Goal: Task Accomplishment & Management: Complete application form

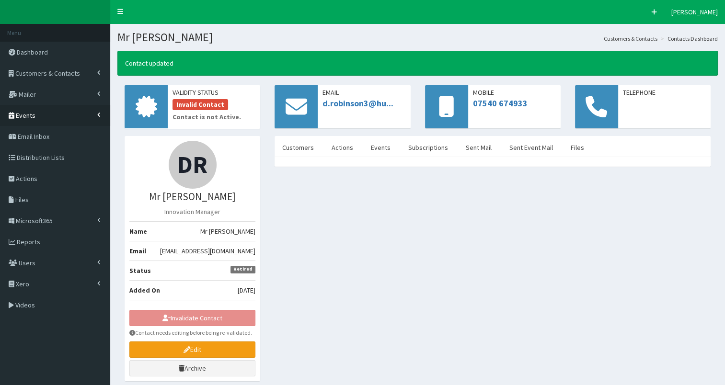
click at [31, 116] on span "Events" at bounding box center [26, 115] width 20 height 9
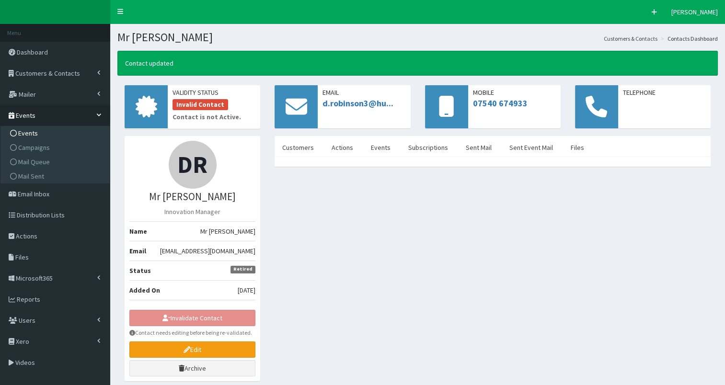
click at [20, 129] on span "Events" at bounding box center [28, 133] width 20 height 9
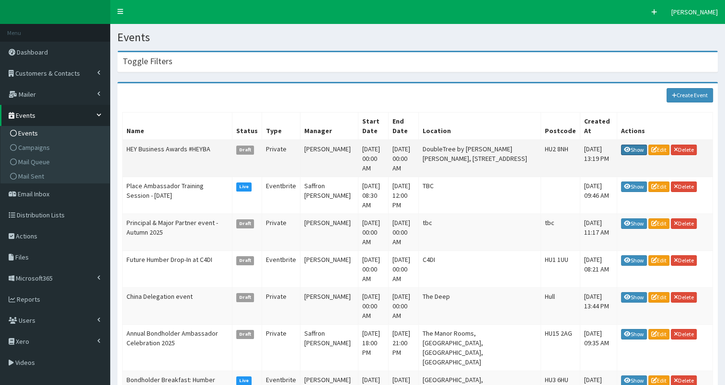
click at [636, 145] on link "Show" at bounding box center [634, 150] width 26 height 11
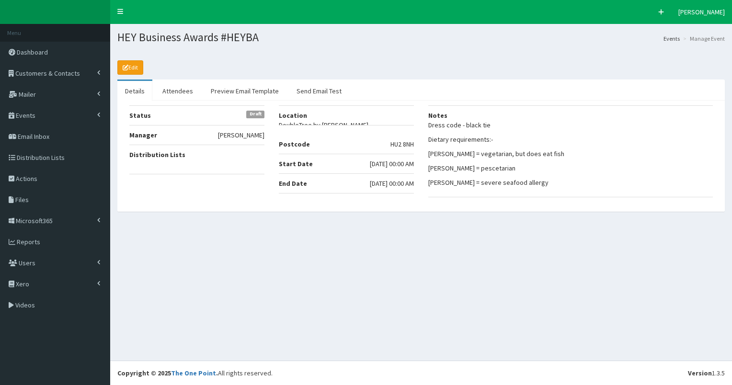
select select "50"
click at [172, 92] on link "Attendees" at bounding box center [178, 91] width 46 height 20
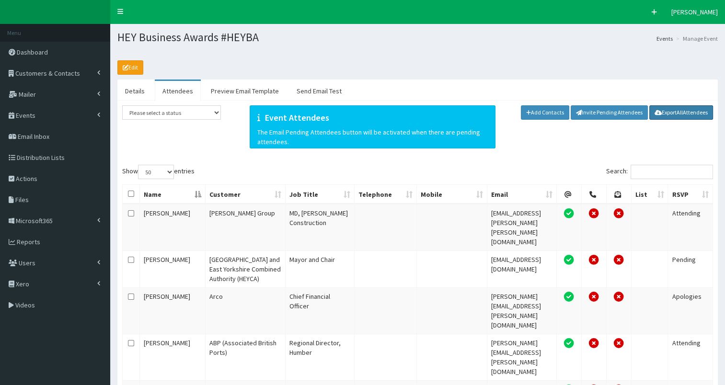
click at [673, 111] on link "Export All Attendees" at bounding box center [681, 112] width 64 height 14
click at [30, 71] on span "Customers & Contacts" at bounding box center [47, 73] width 65 height 9
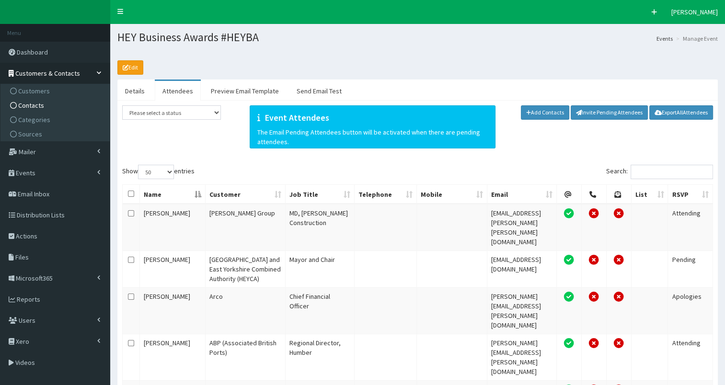
click at [30, 103] on span "Contacts" at bounding box center [31, 105] width 26 height 9
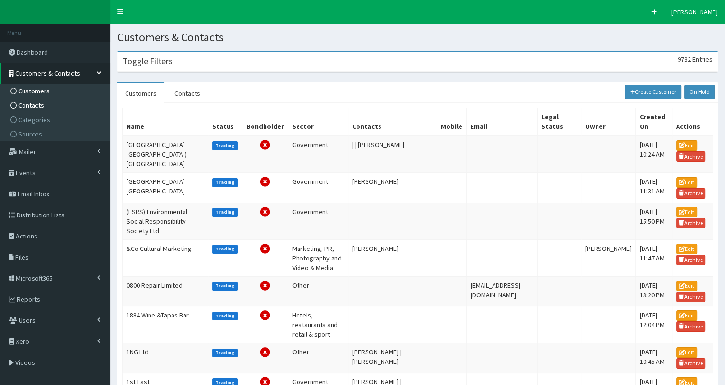
click at [52, 105] on link "Contacts" at bounding box center [56, 105] width 107 height 14
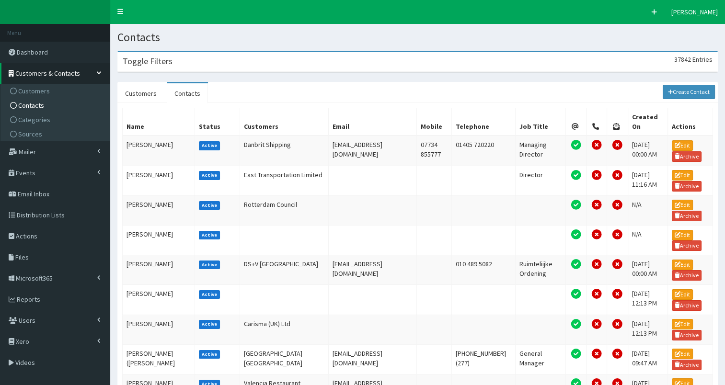
click at [220, 59] on div "Toggle Filters 37842 Entries" at bounding box center [417, 62] width 599 height 20
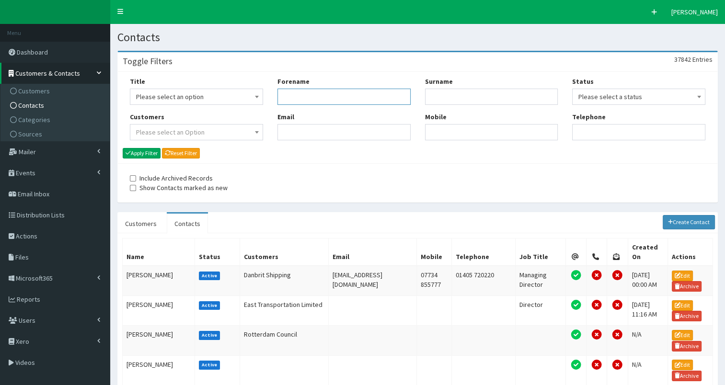
click at [307, 95] on input "Forename" at bounding box center [343, 97] width 133 height 16
type input "luke"
type input "camp"
click at [153, 154] on button "Apply Filter" at bounding box center [142, 153] width 38 height 11
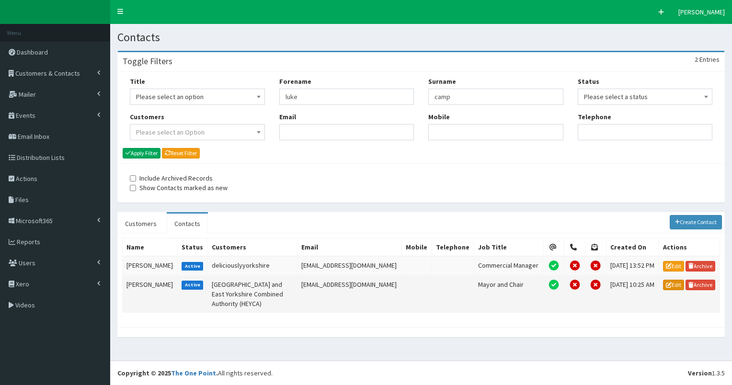
click at [676, 284] on link "Edit" at bounding box center [673, 285] width 21 height 11
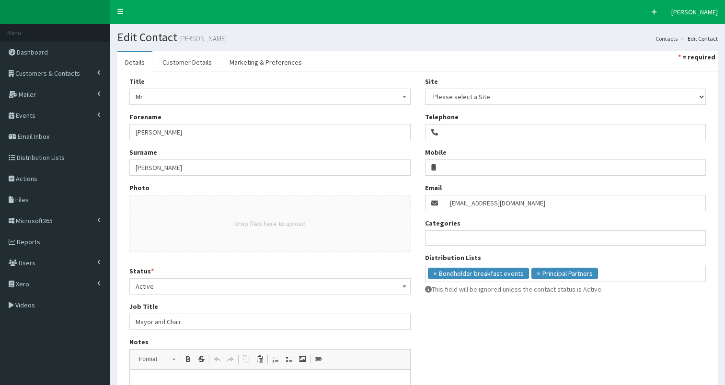
select select
drag, startPoint x: 446, startPoint y: 204, endPoint x: 625, endPoint y: 197, distance: 178.8
click at [625, 197] on input "info@lukecampbellofficial.co.uk" at bounding box center [575, 203] width 263 height 16
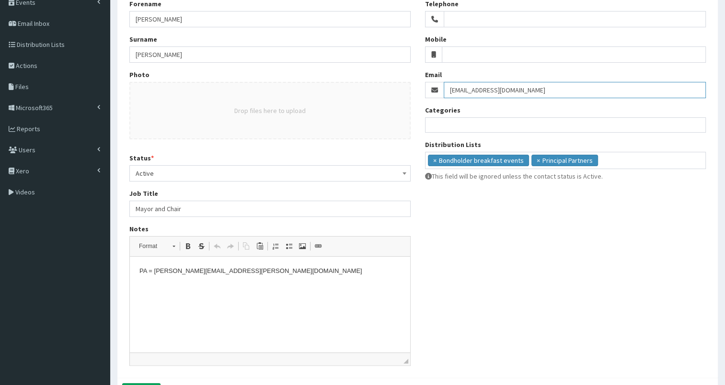
scroll to position [113, 0]
click at [155, 271] on p "PA = gabriela.macko@hullandeastyorkshire.gov.uk" at bounding box center [269, 271] width 261 height 10
drag, startPoint x: 153, startPoint y: 270, endPoint x: 285, endPoint y: 271, distance: 131.3
click at [285, 271] on p "PA = gabriela.macko@hullandeastyorkshire.gov.uk" at bounding box center [269, 271] width 261 height 10
copy p "gabriela.macko@hullandeastyorkshire.gov.uk"
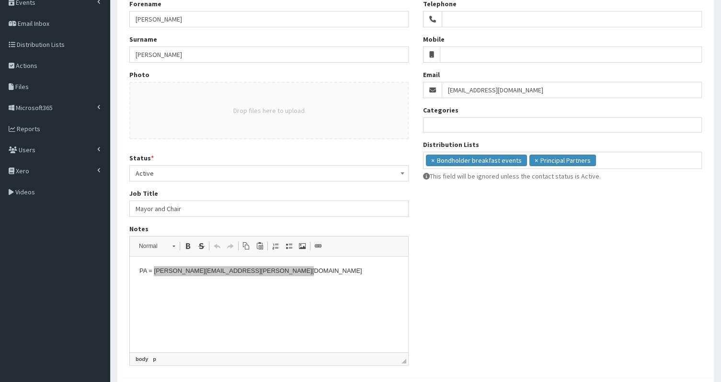
copy p "gabriela.macko@hullandeastyorkshire.gov.uk"
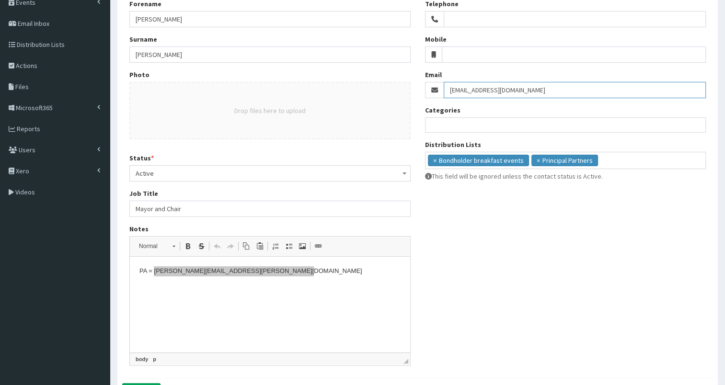
scroll to position [0, 0]
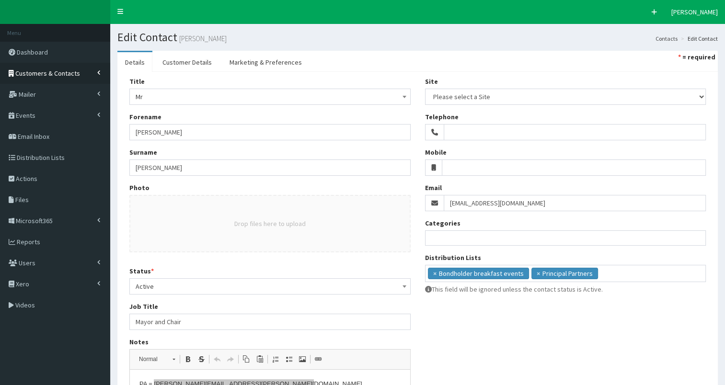
click at [45, 73] on span "Customers & Contacts" at bounding box center [47, 73] width 65 height 9
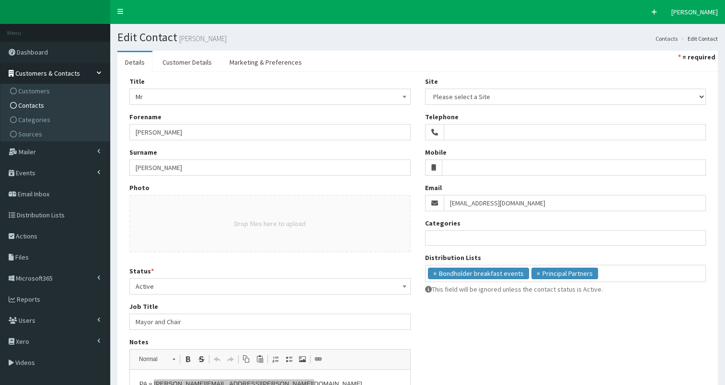
click at [34, 107] on span "Contacts" at bounding box center [31, 105] width 26 height 9
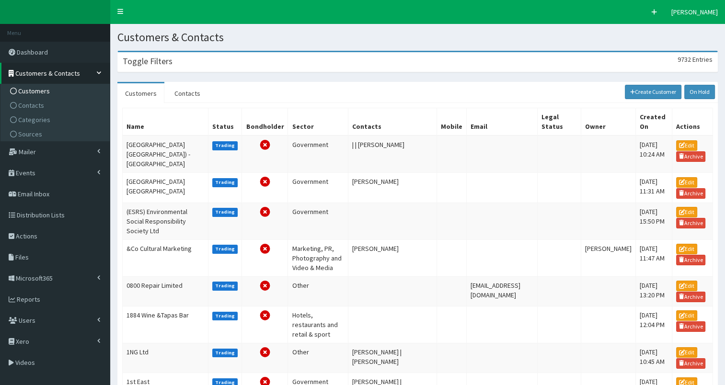
drag, startPoint x: 205, startPoint y: 62, endPoint x: 181, endPoint y: 82, distance: 32.0
click at [205, 62] on div "Toggle Filters 9732 Entries" at bounding box center [417, 62] width 599 height 20
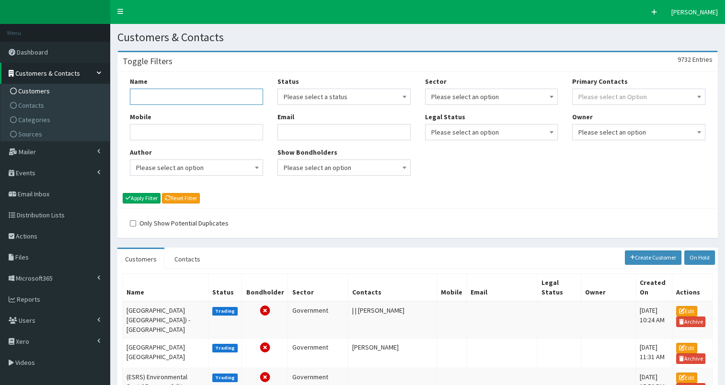
click at [170, 97] on input "Name" at bounding box center [196, 97] width 133 height 16
type input "future earth en"
click at [149, 197] on button "Apply Filter" at bounding box center [142, 198] width 38 height 11
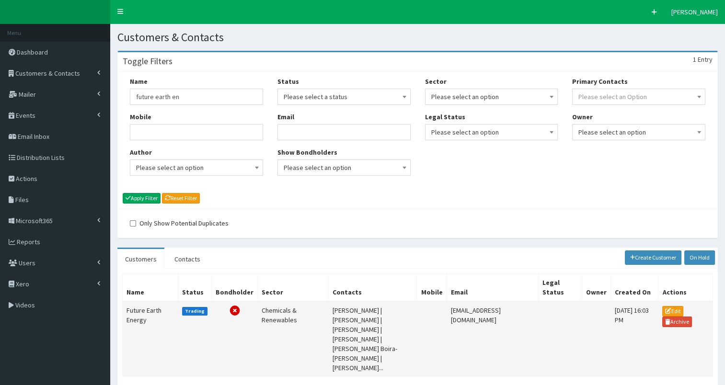
click at [139, 311] on td "Future Earth Energy" at bounding box center [151, 339] width 56 height 76
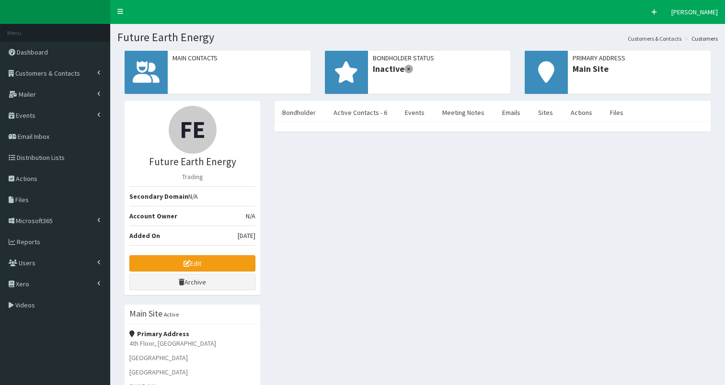
select select "50"
click at [450, 116] on link "Meeting Notes" at bounding box center [463, 113] width 57 height 20
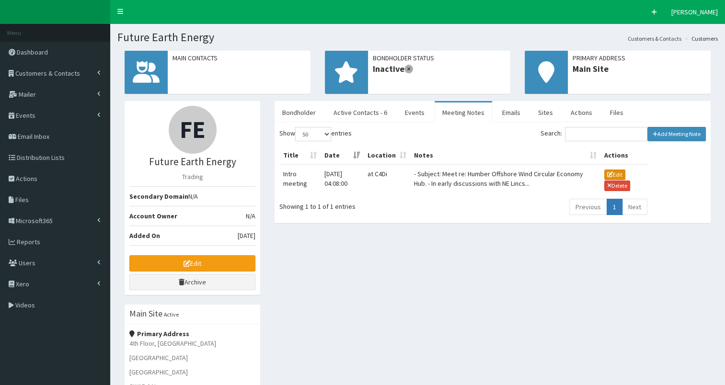
click at [615, 173] on button "Edit" at bounding box center [614, 175] width 21 height 11
type input "Intro meeting"
type input "27-08-2025 04:08"
type input "at C4Di"
type textarea "- Subject: Meet re: Humber Offshore Wind Circular Economy Hub. - In early discu…"
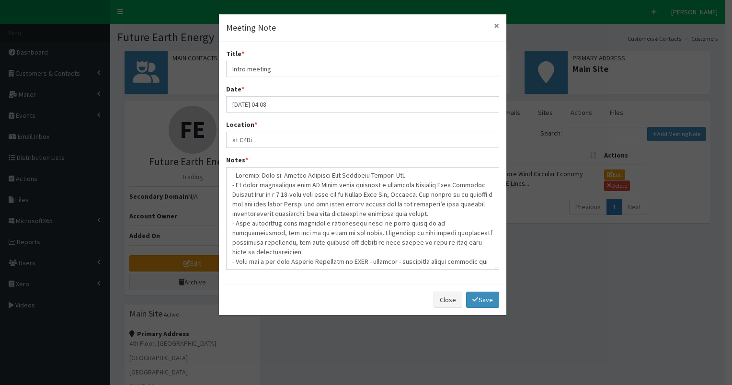
click at [494, 24] on button "×" at bounding box center [496, 26] width 5 height 10
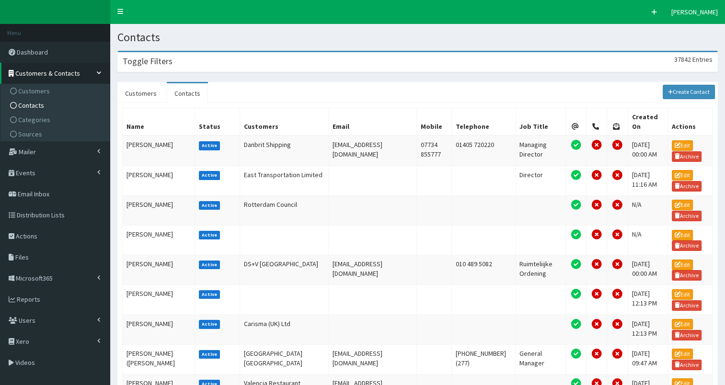
click at [264, 56] on div "Toggle Filters 37842 Entries" at bounding box center [417, 62] width 599 height 20
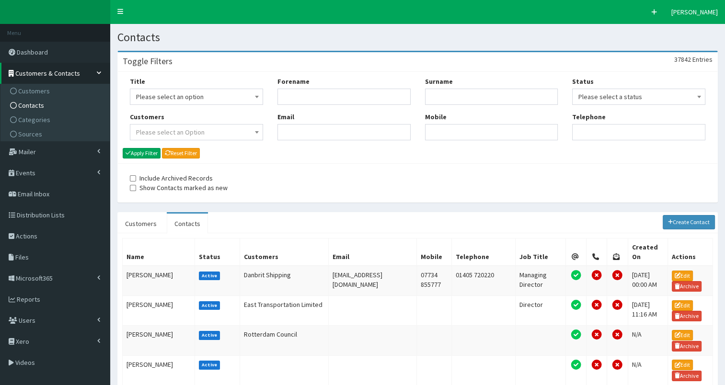
click at [296, 142] on div "Forename Email" at bounding box center [344, 112] width 148 height 71
click at [317, 132] on input "Email" at bounding box center [343, 132] width 133 height 16
paste input "[MEDICAL_DATA][EMAIL_ADDRESS][DOMAIN_NAME]"
type input "[MEDICAL_DATA][EMAIL_ADDRESS][DOMAIN_NAME]"
click at [139, 150] on button "Apply Filter" at bounding box center [142, 153] width 38 height 11
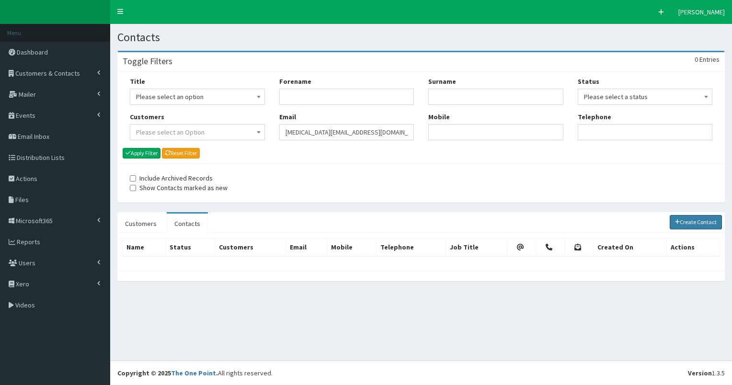
click at [694, 223] on link "Create Contact" at bounding box center [696, 222] width 53 height 14
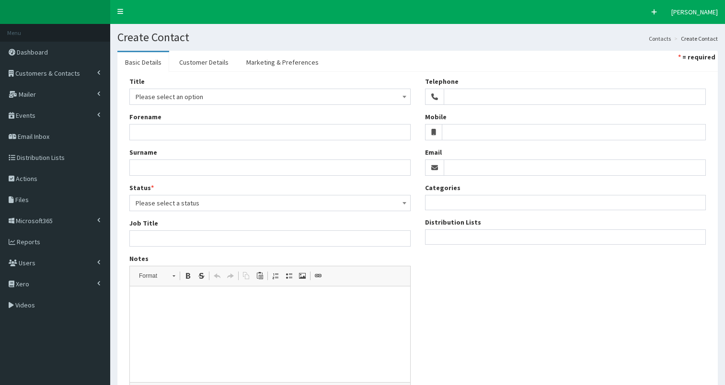
select select
click at [451, 164] on input "Email" at bounding box center [575, 168] width 263 height 16
paste input "[MEDICAL_DATA][EMAIL_ADDRESS][DOMAIN_NAME]"
type input "[MEDICAL_DATA][EMAIL_ADDRESS][DOMAIN_NAME]"
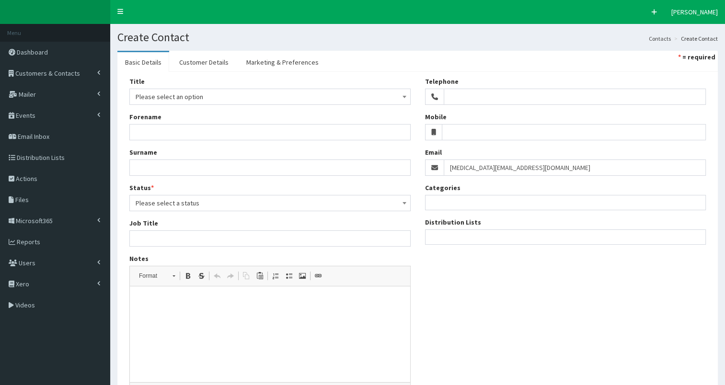
click at [437, 232] on ul at bounding box center [565, 236] width 280 height 12
select select "79"
click at [291, 60] on link "Marketing & Preferences" at bounding box center [283, 62] width 88 height 20
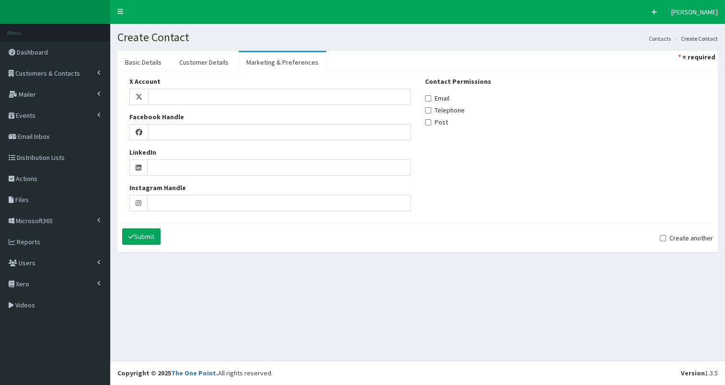
click at [441, 102] on label "Email" at bounding box center [437, 98] width 24 height 10
click at [431, 102] on input "Email" at bounding box center [428, 98] width 6 height 6
checkbox input "true"
click at [188, 65] on link "Customer Details" at bounding box center [204, 62] width 65 height 20
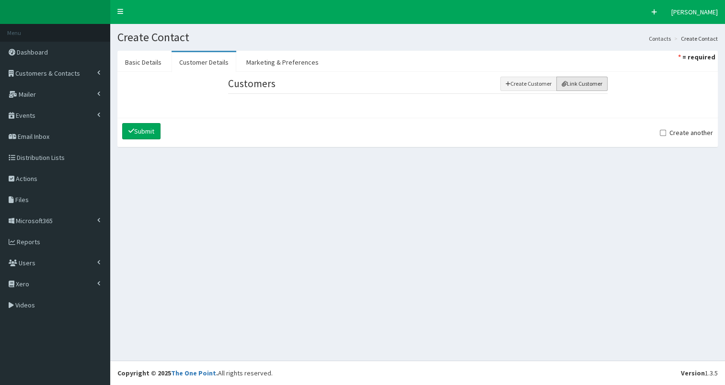
drag, startPoint x: 598, startPoint y: 83, endPoint x: 584, endPoint y: 85, distance: 13.5
click at [597, 83] on button "Link Customer" at bounding box center [581, 84] width 51 height 14
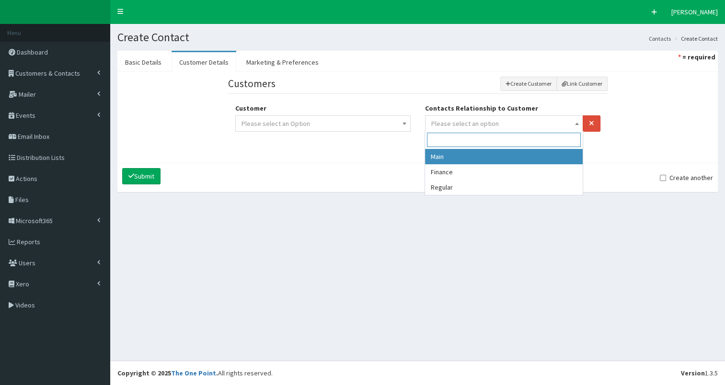
drag, startPoint x: 496, startPoint y: 126, endPoint x: 493, endPoint y: 132, distance: 7.3
click at [496, 126] on span "Please select an option" at bounding box center [504, 123] width 146 height 13
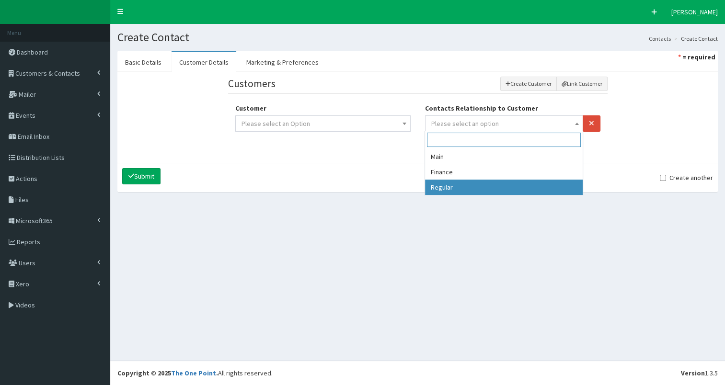
drag, startPoint x: 460, startPoint y: 185, endPoint x: 392, endPoint y: 128, distance: 88.4
select select "3"
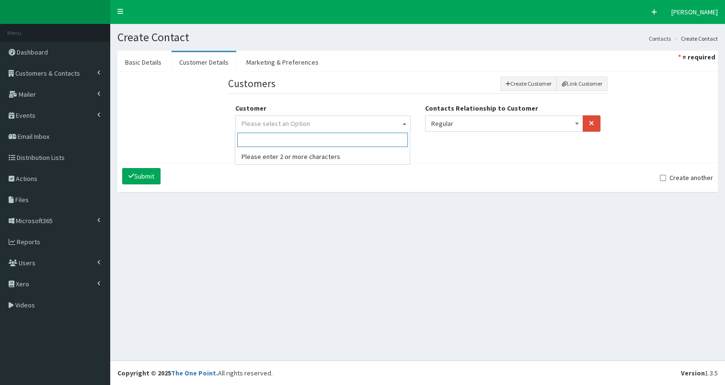
click at [386, 124] on span "Please select an Option" at bounding box center [322, 123] width 163 height 13
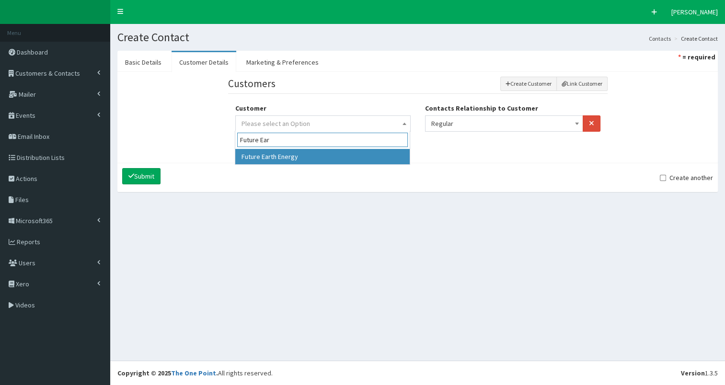
type input "Future Ear"
drag, startPoint x: 305, startPoint y: 155, endPoint x: 190, endPoint y: 81, distance: 137.0
select select "9101"
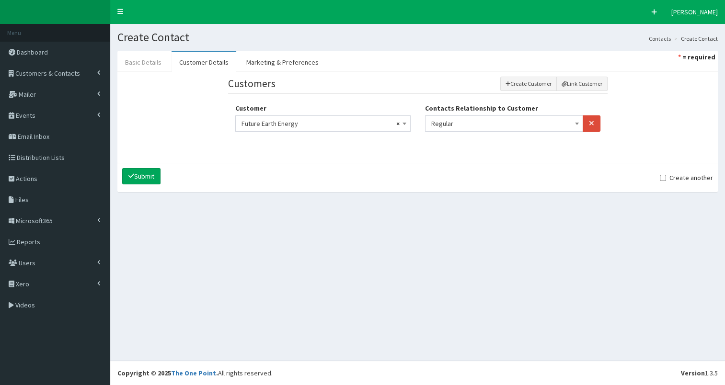
click at [138, 58] on link "Basic Details" at bounding box center [143, 62] width 52 height 20
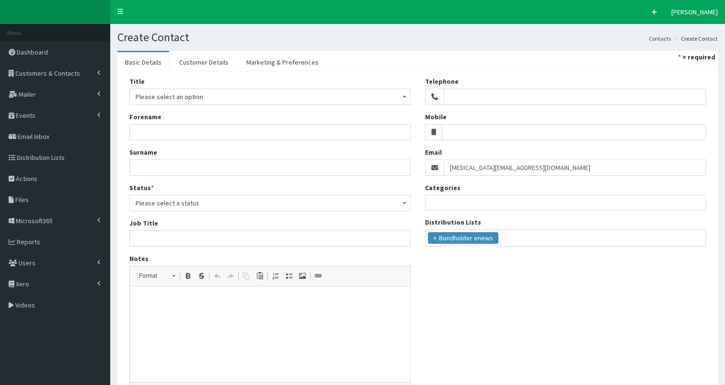
click at [168, 98] on span "Please select an option" at bounding box center [270, 96] width 269 height 13
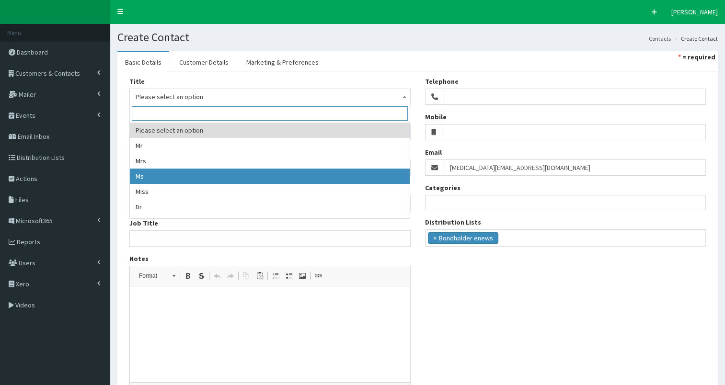
select select "3"
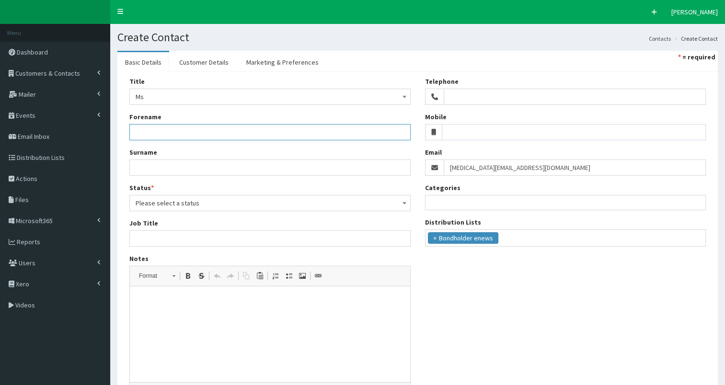
click at [151, 133] on input "Forename" at bounding box center [269, 132] width 281 height 16
paste input "Isabel Boira-Segarra"
drag, startPoint x: 153, startPoint y: 132, endPoint x: 241, endPoint y: 131, distance: 87.7
click at [241, 131] on input "Isabel Boira-Segarra" at bounding box center [269, 132] width 281 height 16
type input "Isabel"
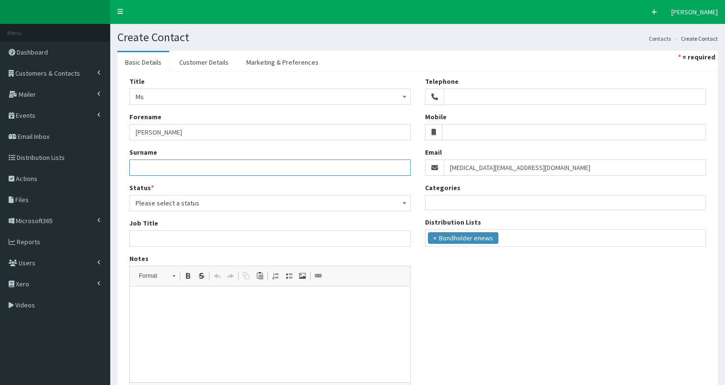
click at [132, 167] on input "Surname" at bounding box center [269, 168] width 281 height 16
paste input "Boira-Segarra"
type input "Boira-Segarra"
click at [163, 204] on span "Please select a status" at bounding box center [270, 202] width 269 height 13
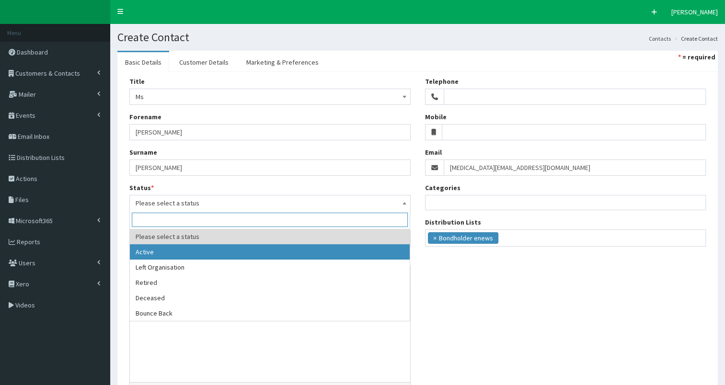
select select "1"
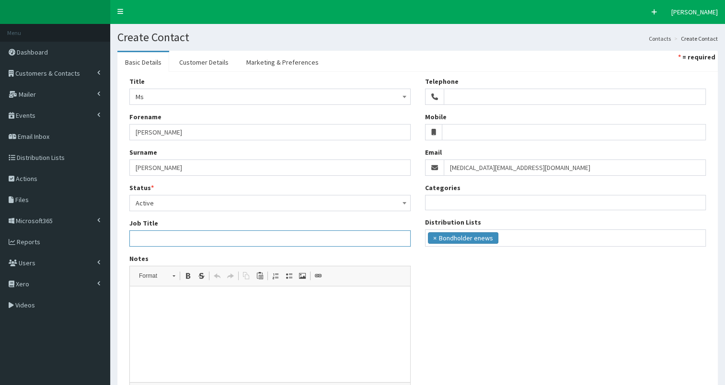
click at [145, 242] on input "Job Title" at bounding box center [269, 238] width 281 height 16
paste input "CEO"
type input "CEO"
click at [270, 61] on link "Marketing & Preferences" at bounding box center [283, 62] width 88 height 20
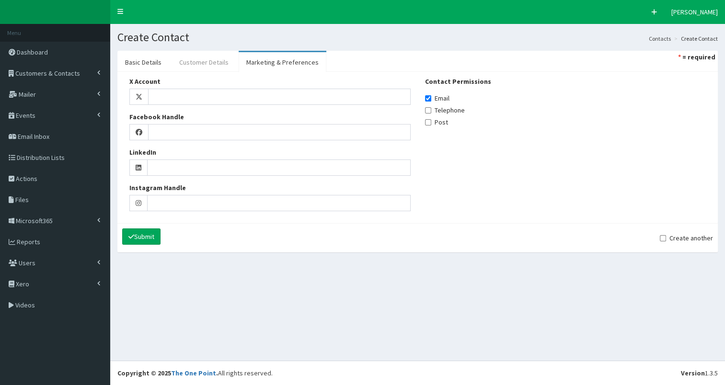
click at [211, 64] on link "Customer Details" at bounding box center [204, 62] width 65 height 20
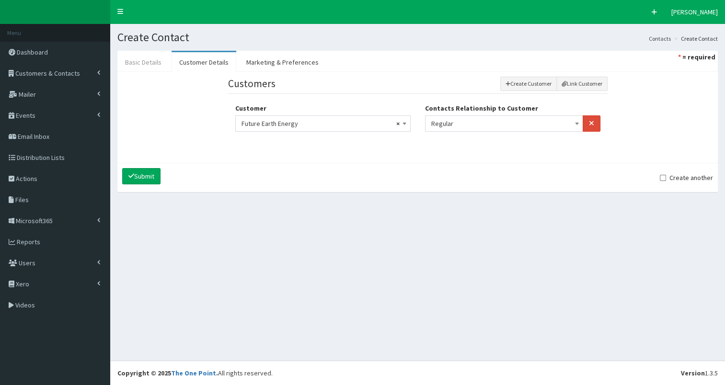
click at [132, 61] on link "Basic Details" at bounding box center [143, 62] width 52 height 20
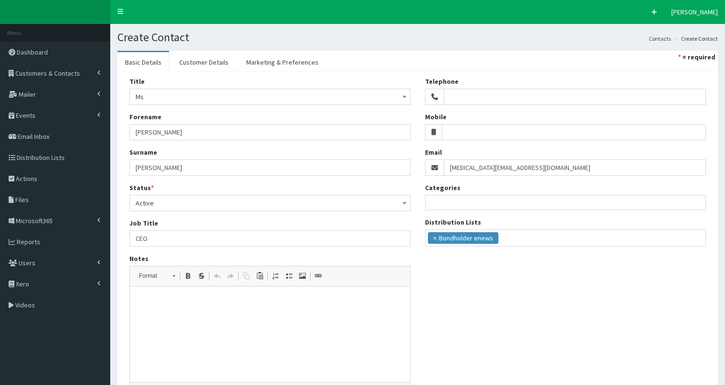
click at [188, 316] on html at bounding box center [270, 300] width 280 height 29
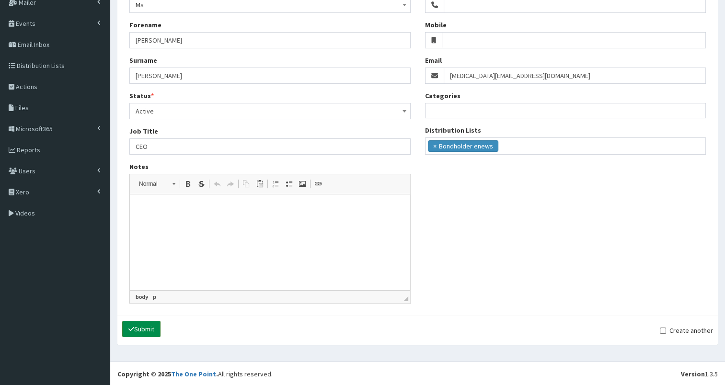
click at [153, 326] on button "Submit" at bounding box center [141, 329] width 38 height 16
